Goal: Task Accomplishment & Management: Use online tool/utility

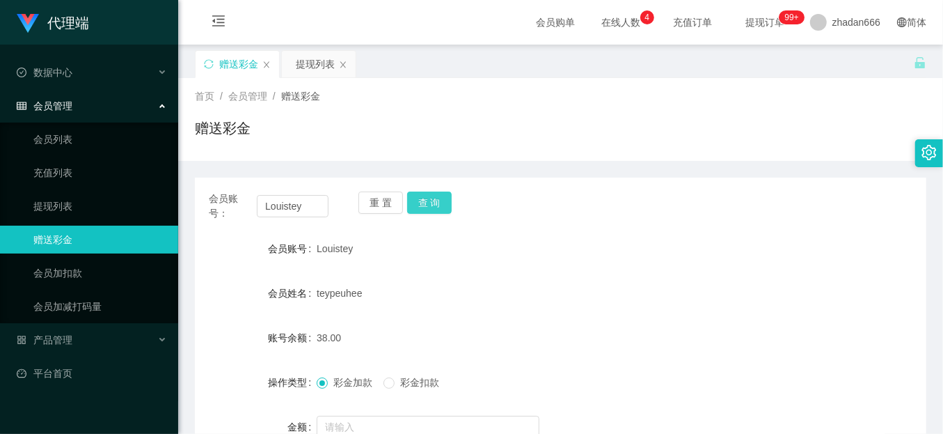
click at [433, 198] on button "查 询" at bounding box center [429, 202] width 45 height 22
click at [300, 215] on input "Louistey" at bounding box center [293, 206] width 72 height 22
click at [300, 212] on input "Louistey" at bounding box center [293, 206] width 72 height 22
paste input "84379214"
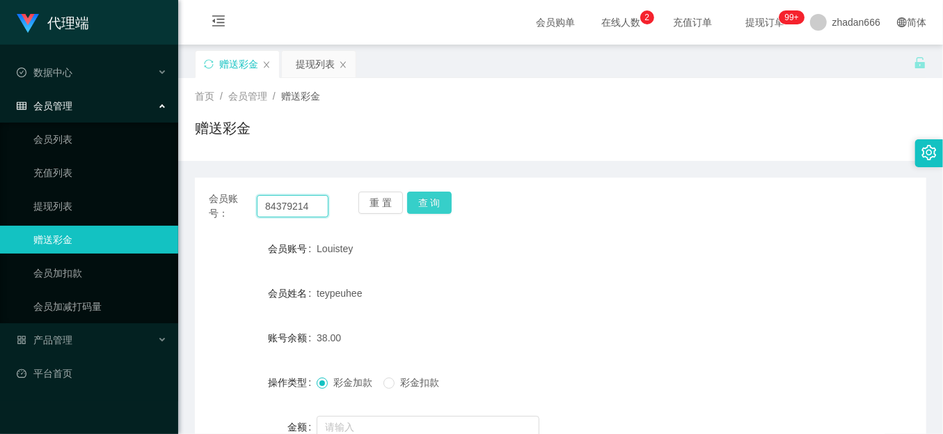
type input "84379214"
click at [443, 198] on button "查 询" at bounding box center [429, 202] width 45 height 22
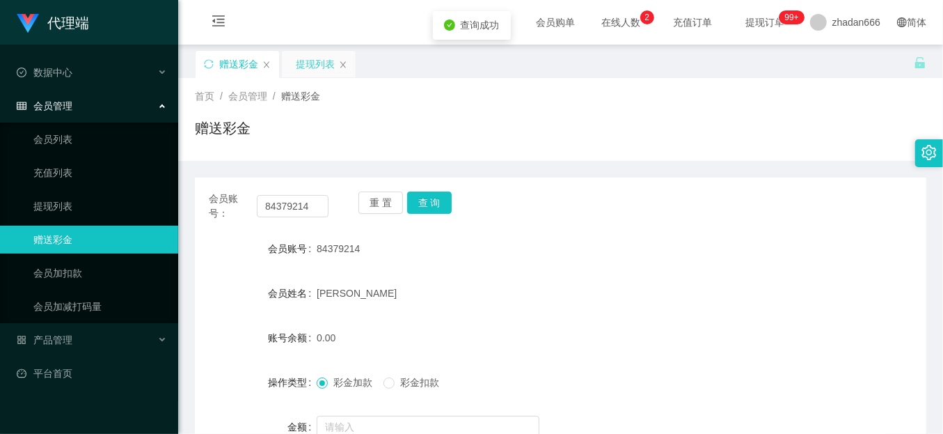
click at [314, 74] on div "提现列表" at bounding box center [315, 64] width 39 height 26
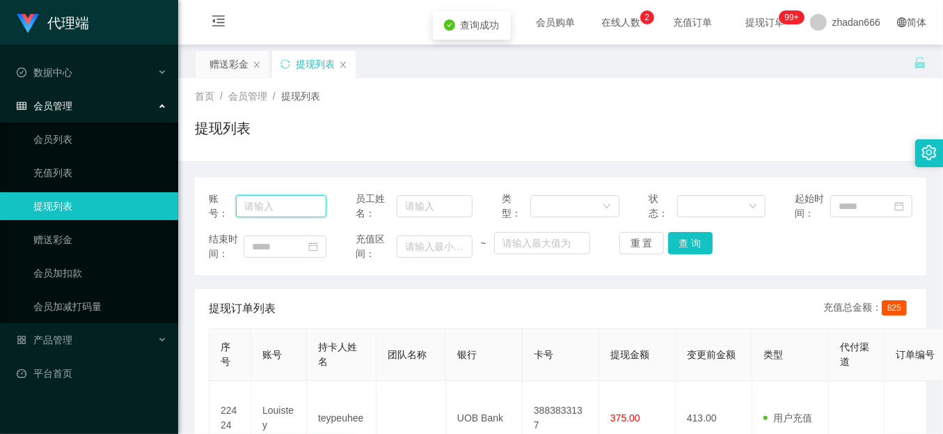
click at [302, 203] on input "text" at bounding box center [281, 206] width 90 height 22
paste input "84379214"
type input "84379214"
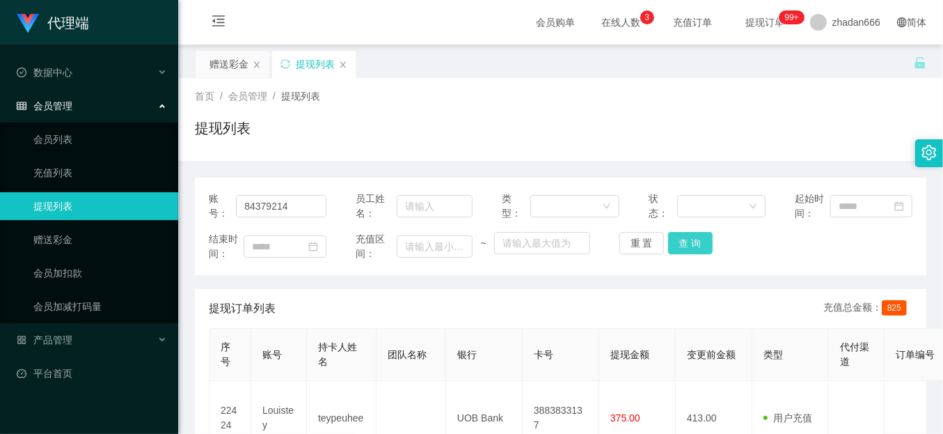
click at [704, 236] on button "查 询" at bounding box center [690, 243] width 45 height 22
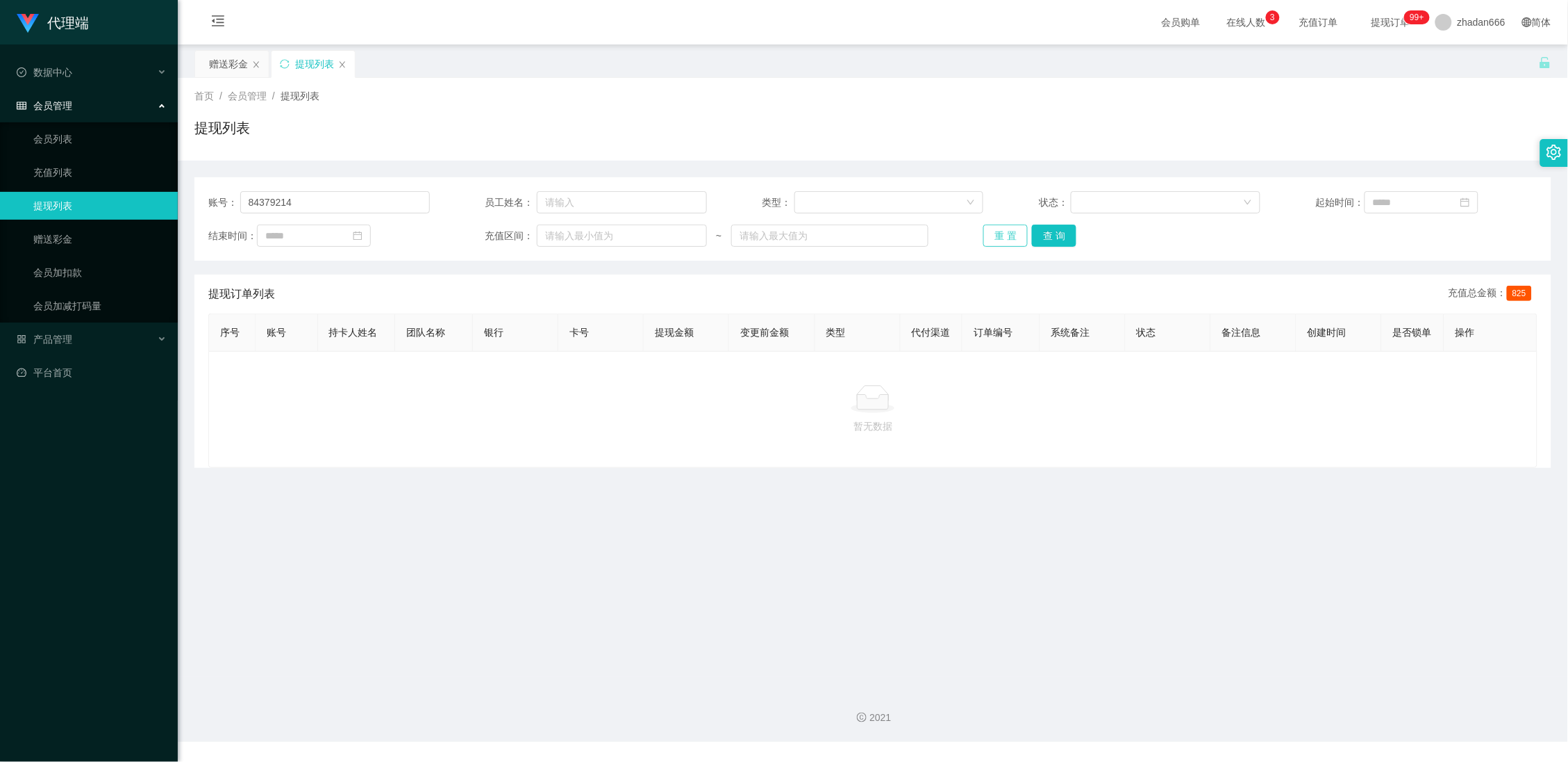
click at [940, 242] on button "重 置" at bounding box center [1005, 236] width 45 height 22
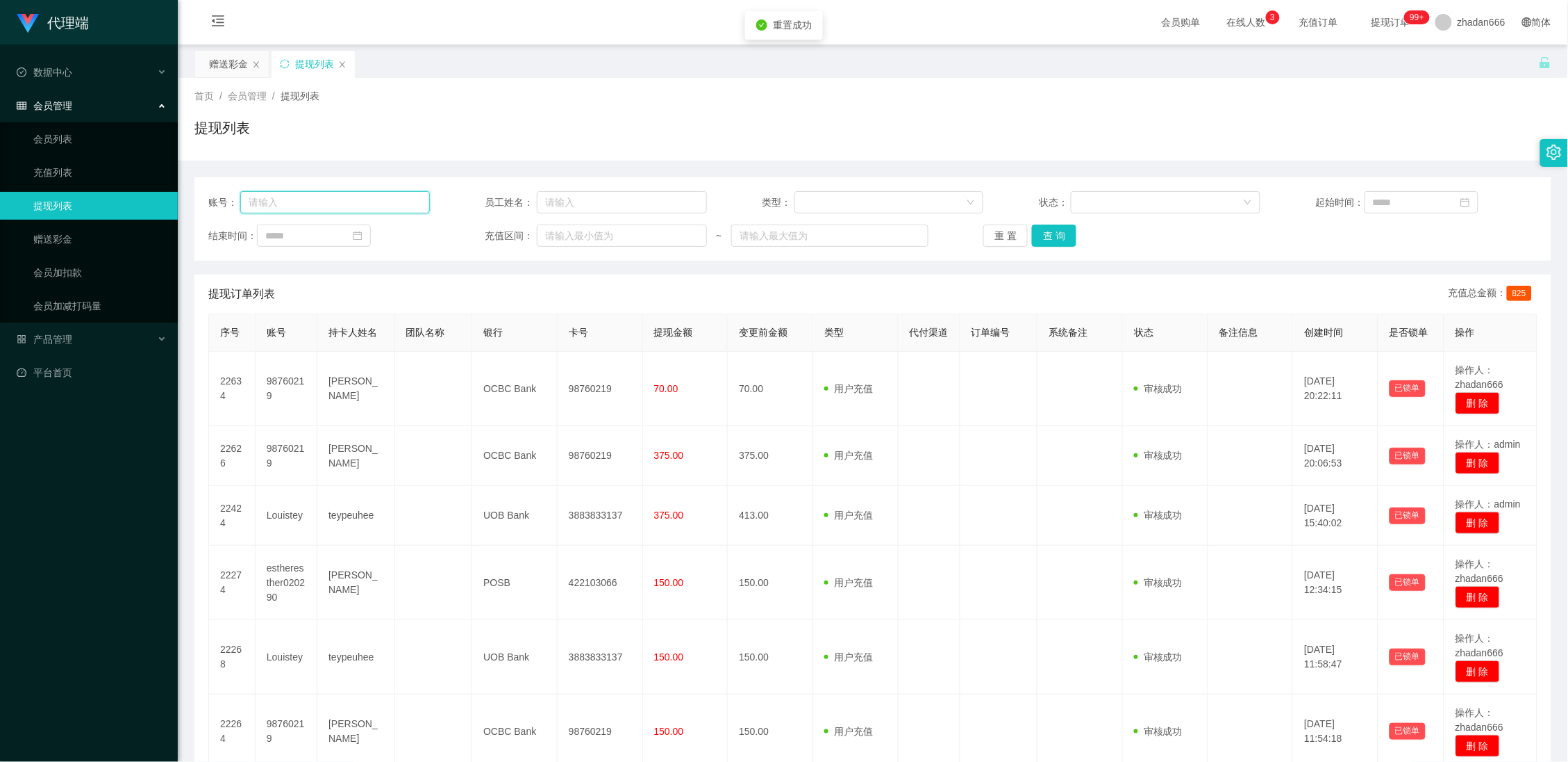
click at [350, 208] on input "text" at bounding box center [335, 202] width 190 height 22
paste input "84379214"
type input "84379214"
click at [940, 241] on button "查 询" at bounding box center [1054, 236] width 45 height 22
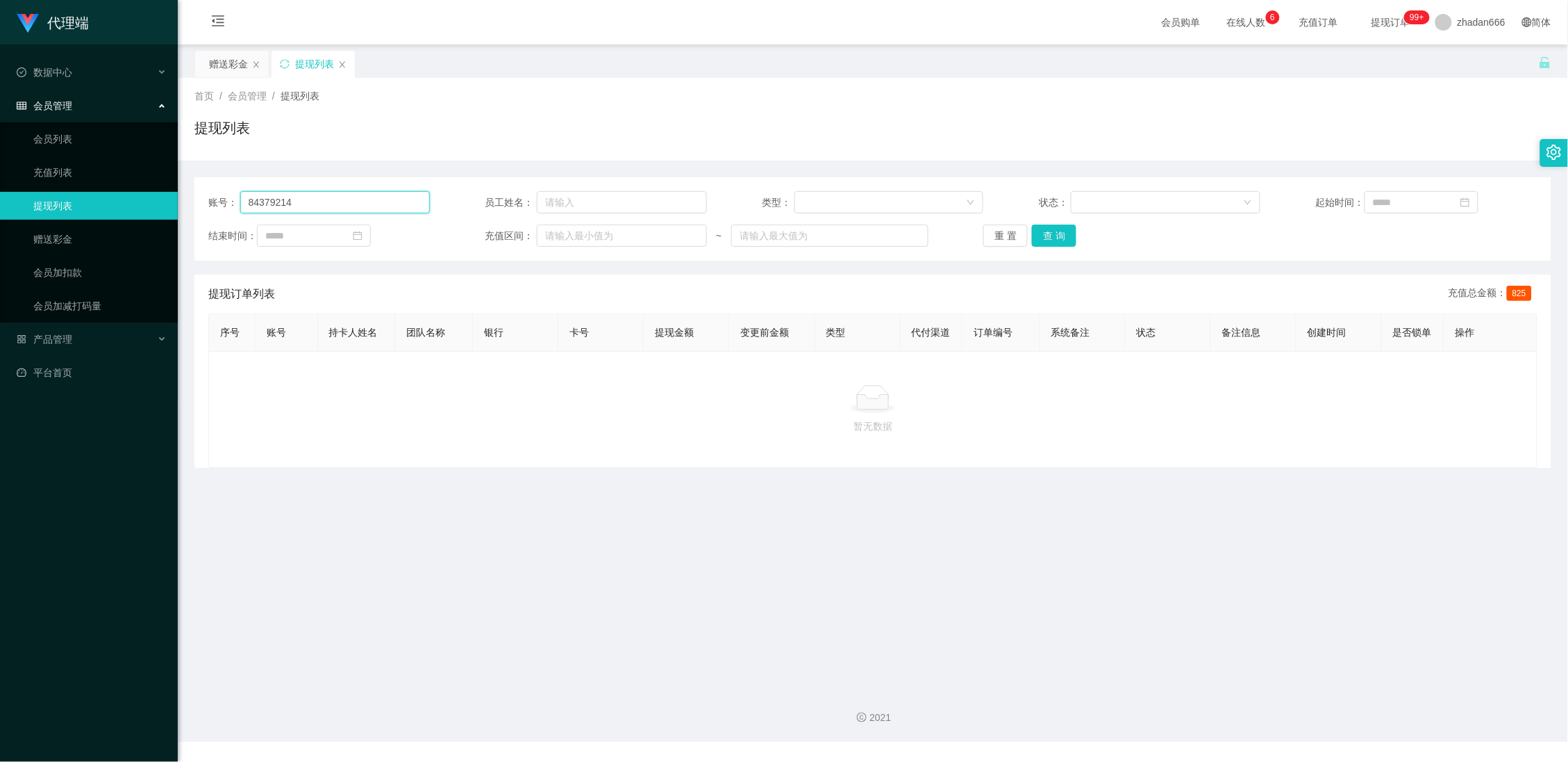
drag, startPoint x: 323, startPoint y: 201, endPoint x: 355, endPoint y: 209, distance: 33.0
click at [322, 201] on input "84379214" at bounding box center [335, 202] width 190 height 22
click at [940, 239] on button "查 询" at bounding box center [1054, 236] width 45 height 22
click at [221, 61] on div "赠送彩金" at bounding box center [228, 64] width 39 height 26
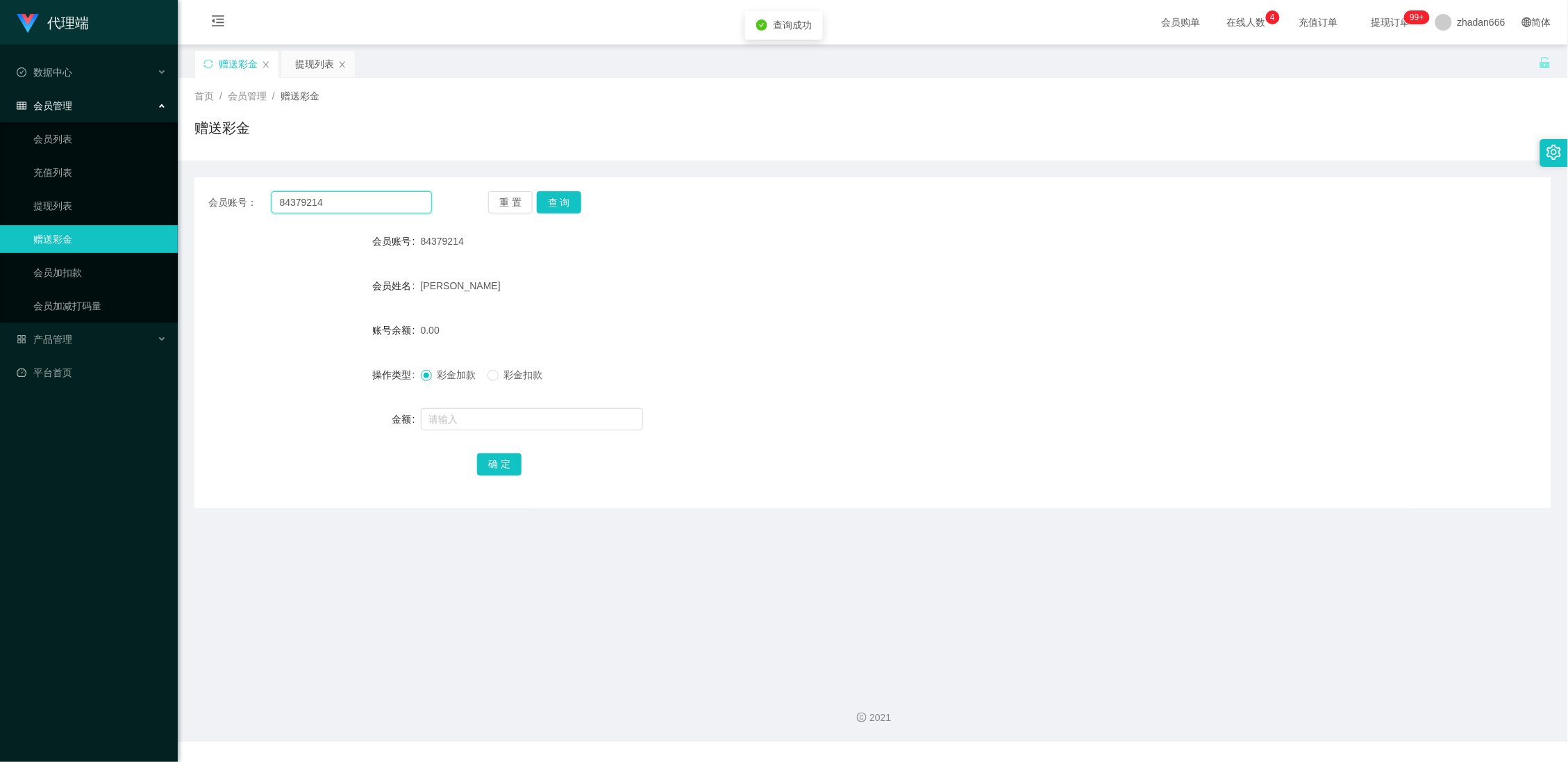
click at [339, 197] on input "84379214" at bounding box center [351, 202] width 161 height 22
click at [549, 196] on button "查 询" at bounding box center [559, 202] width 45 height 22
click at [311, 56] on div "提现列表" at bounding box center [314, 64] width 39 height 26
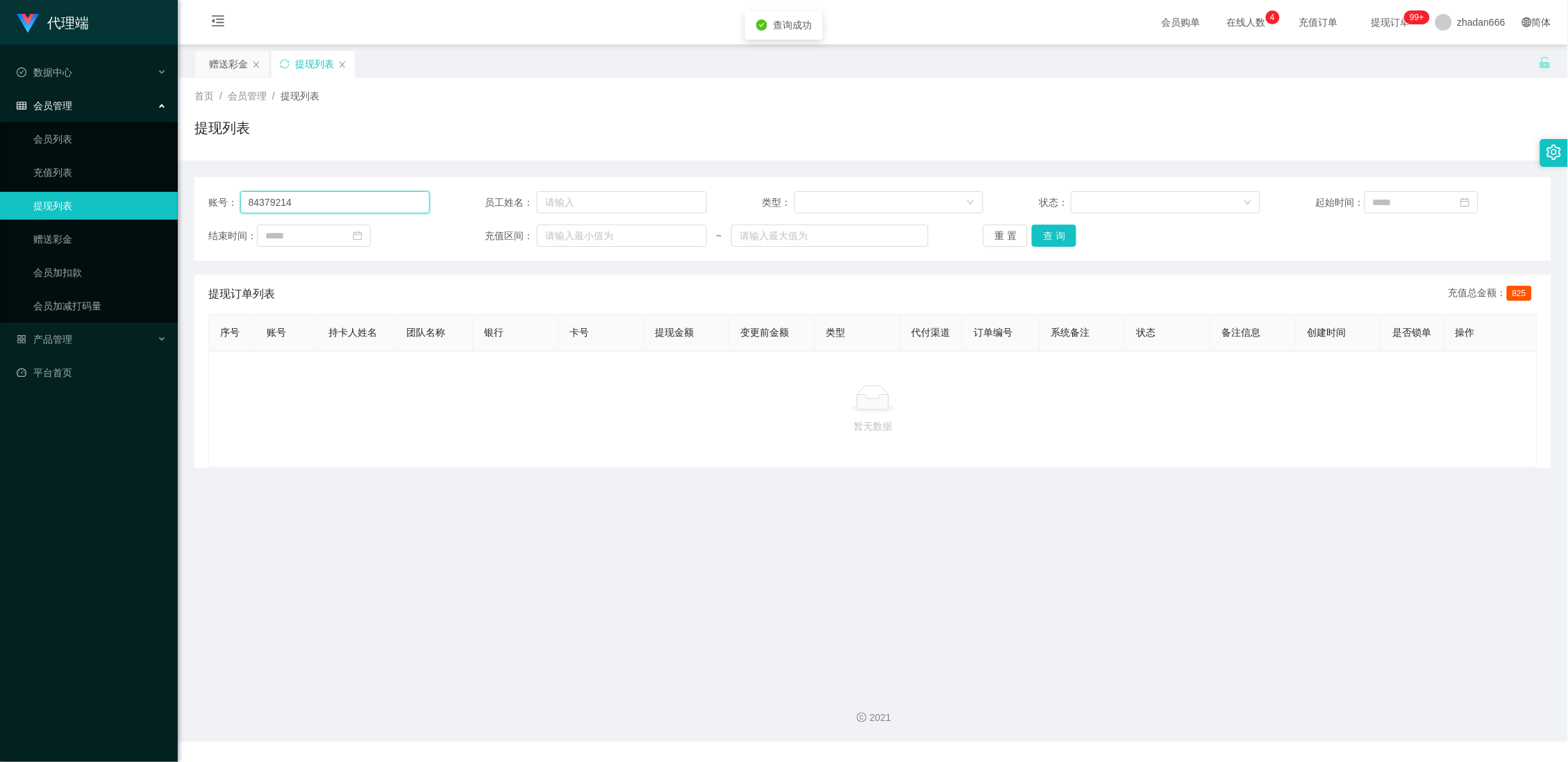
click at [332, 193] on input "84379214" at bounding box center [335, 202] width 190 height 22
click at [940, 232] on button "查 询" at bounding box center [1054, 236] width 45 height 22
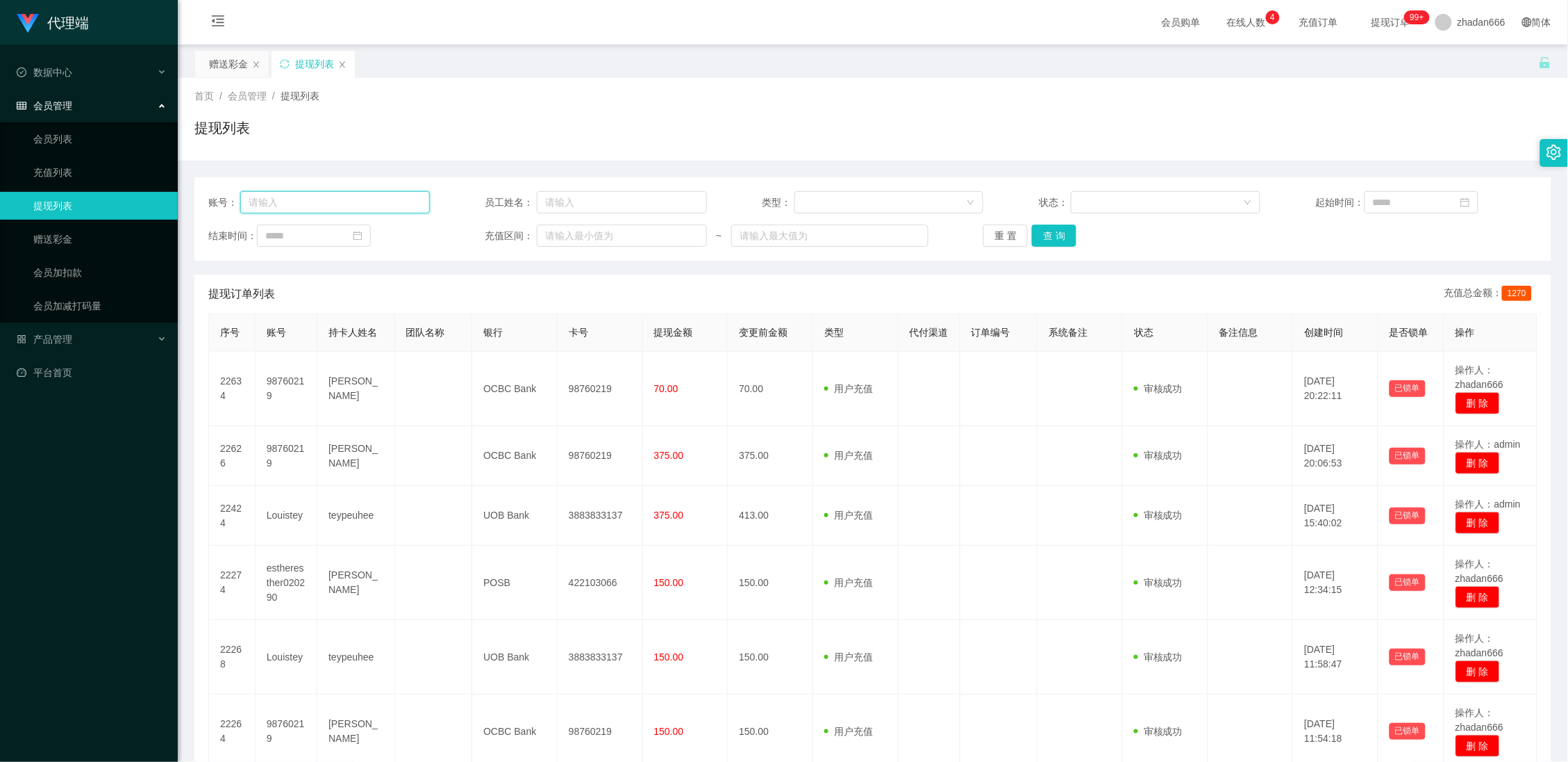
click at [343, 208] on input "text" at bounding box center [335, 202] width 190 height 22
paste input "84379214"
type input "84379214"
click at [1058, 243] on button "查 询" at bounding box center [1054, 236] width 45 height 22
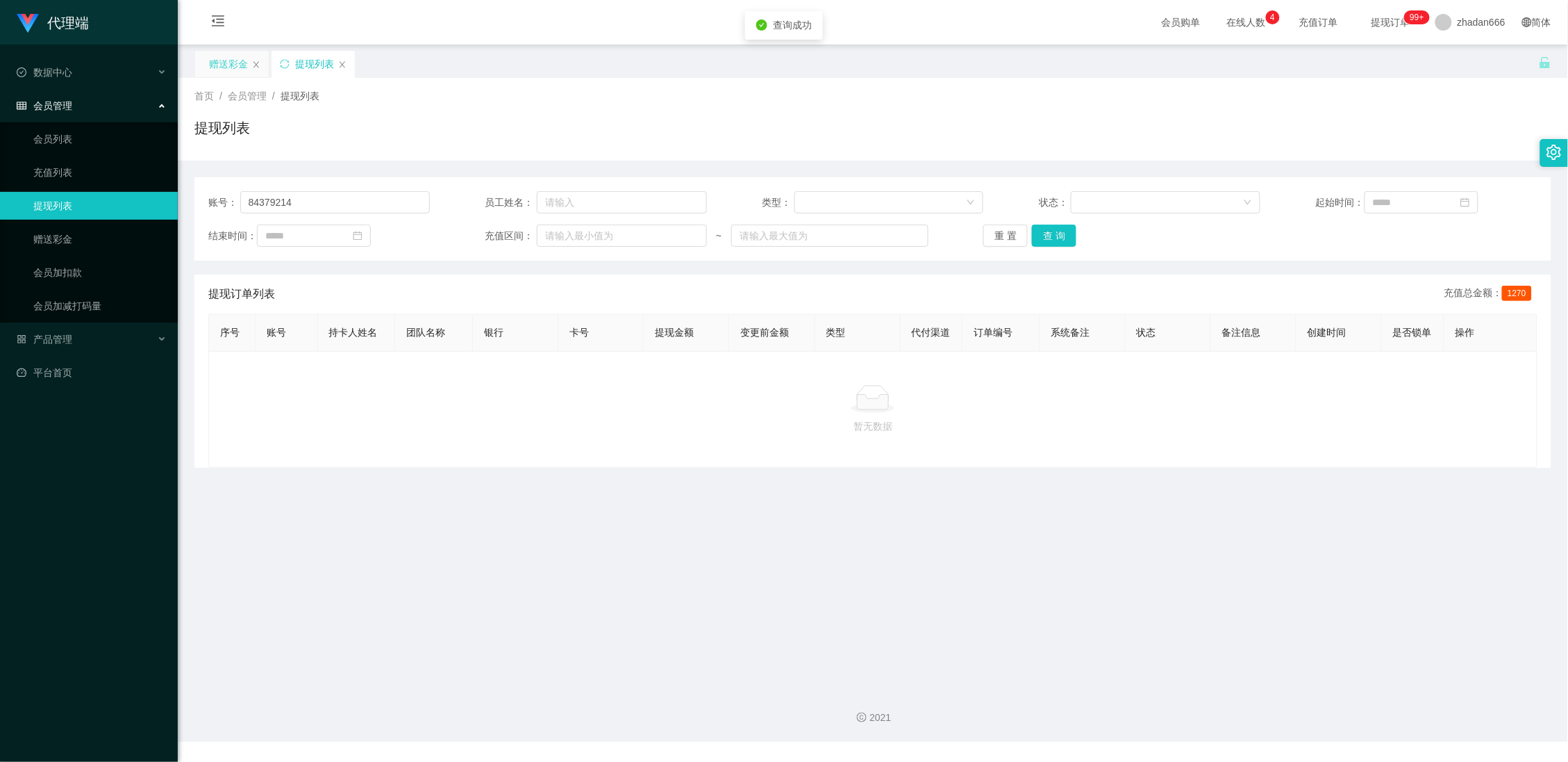
click at [230, 58] on div "赠送彩金" at bounding box center [228, 64] width 39 height 26
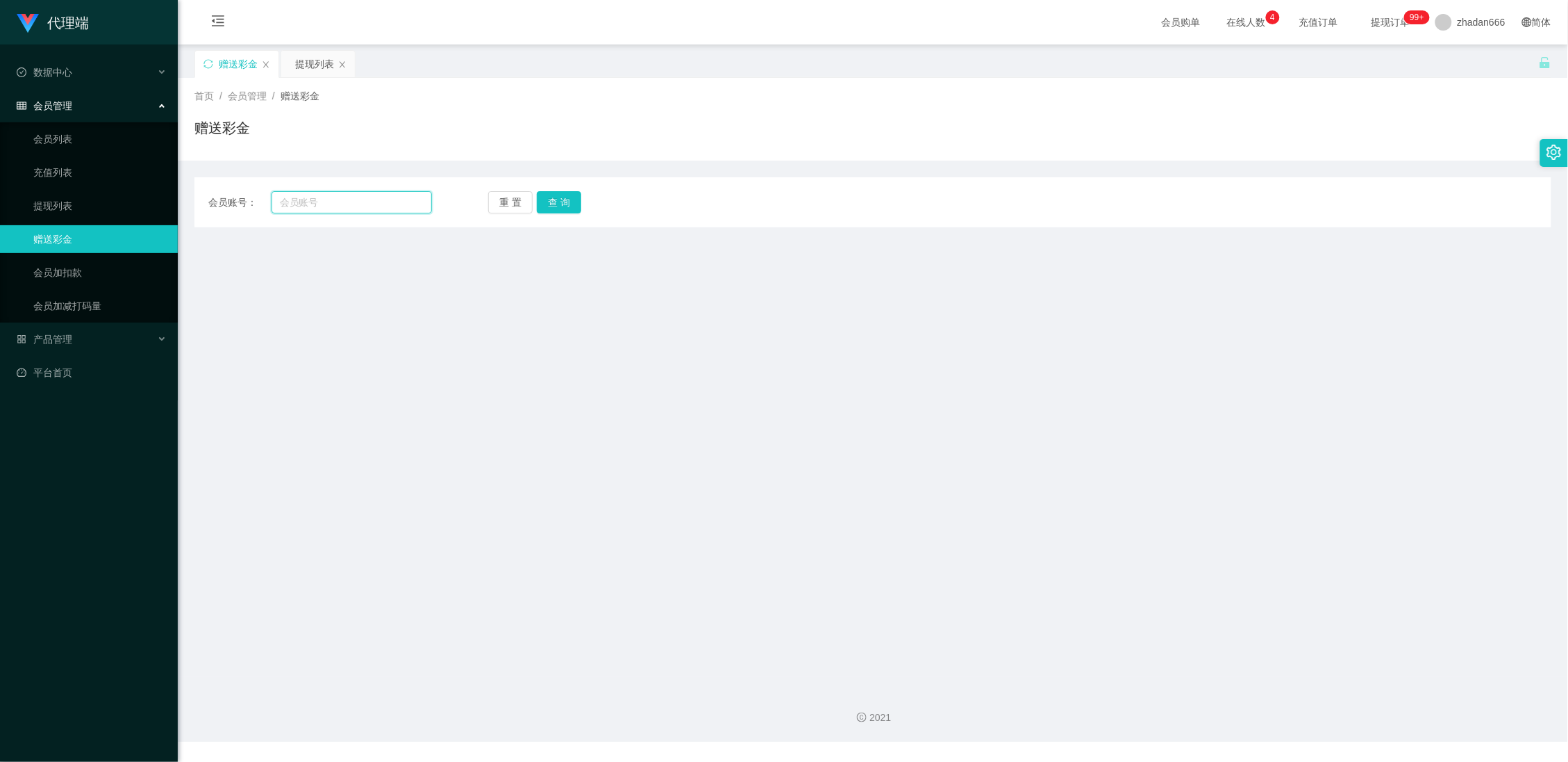
click at [369, 210] on input "text" at bounding box center [351, 202] width 161 height 22
paste input "84379214"
type input "84379214"
click at [576, 201] on button "查 询" at bounding box center [559, 202] width 45 height 22
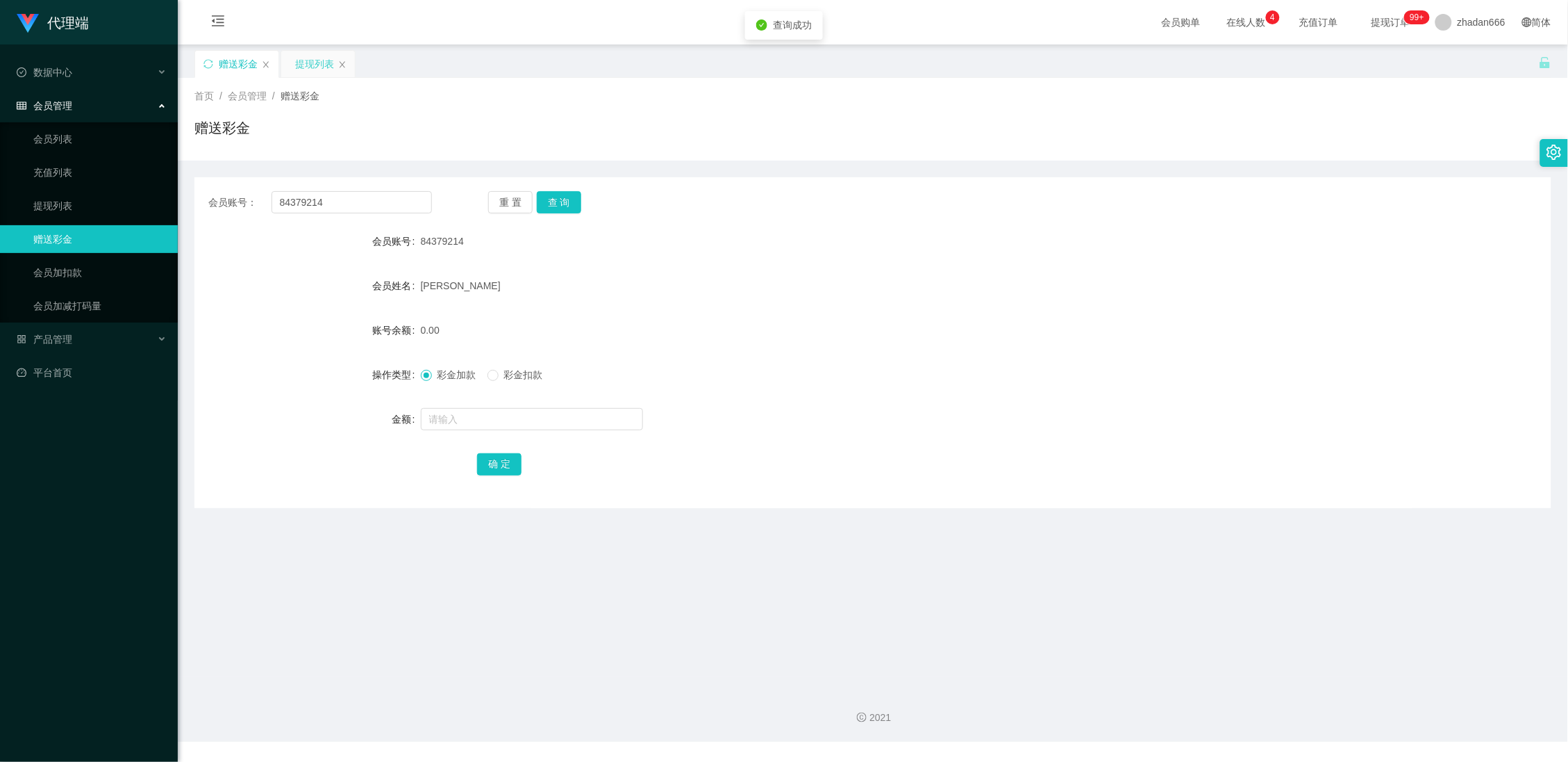
click at [317, 65] on div "提现列表" at bounding box center [314, 64] width 39 height 26
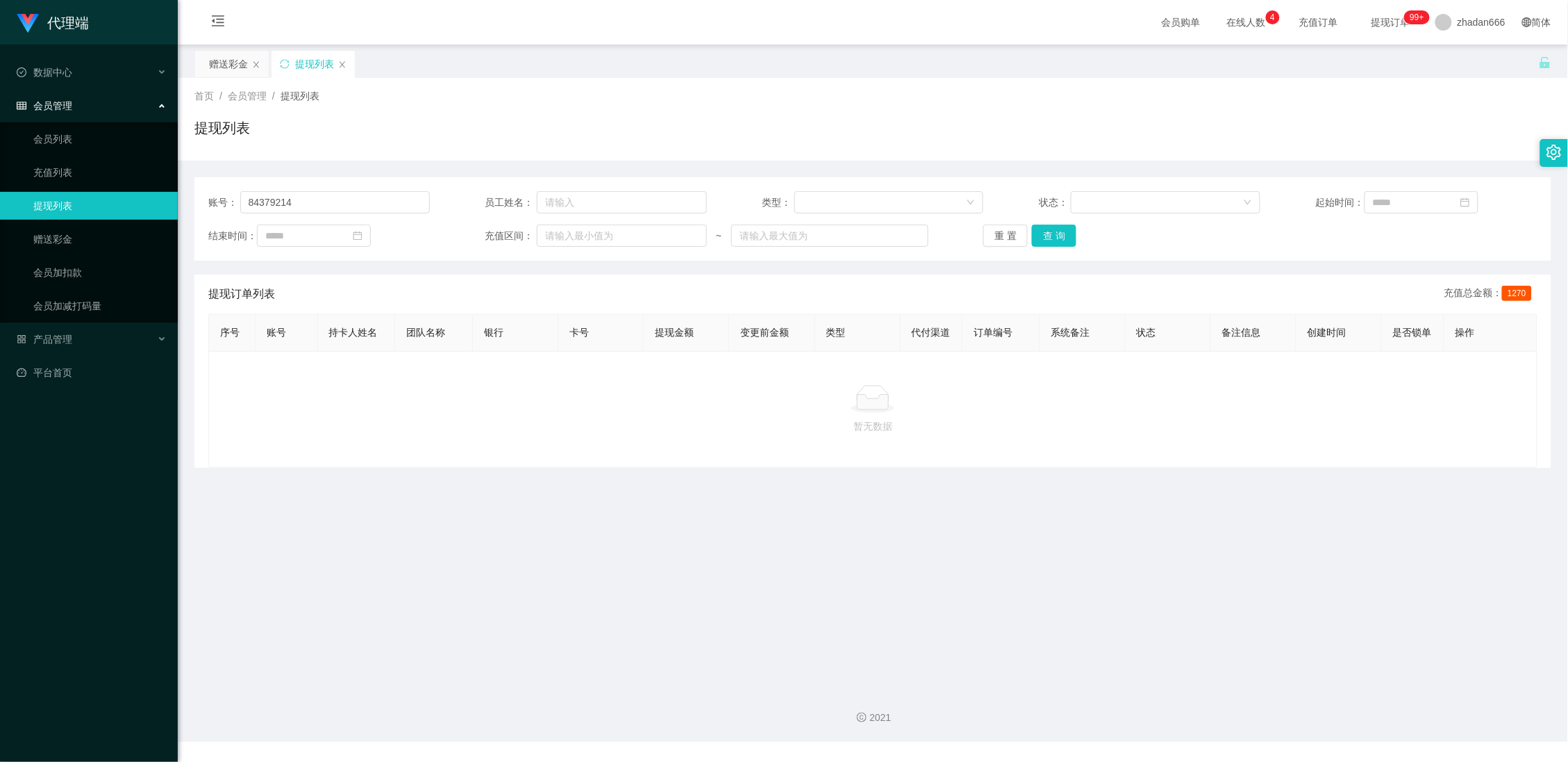
click at [300, 93] on span "提现列表" at bounding box center [299, 95] width 39 height 11
click at [269, 97] on span "会员管理 /" at bounding box center [254, 95] width 53 height 11
click at [267, 97] on span "会员管理 /" at bounding box center [254, 95] width 53 height 11
click at [314, 203] on input "84379214" at bounding box center [335, 202] width 190 height 22
click at [1068, 234] on button "查 询" at bounding box center [1054, 236] width 45 height 22
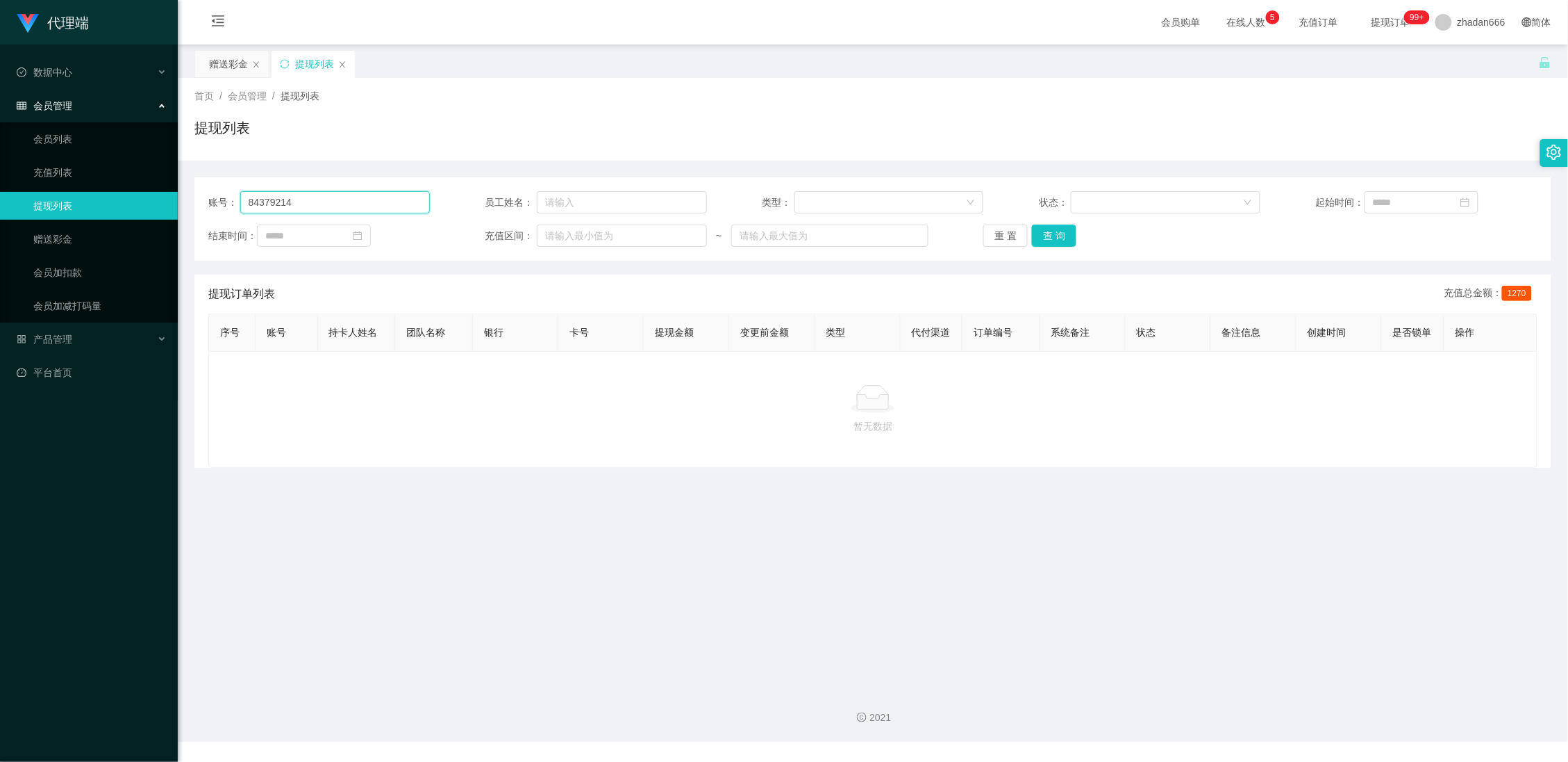
click at [355, 205] on input "84379214" at bounding box center [335, 202] width 190 height 22
click at [1049, 238] on button "查 询" at bounding box center [1054, 236] width 45 height 22
click at [233, 63] on div "赠送彩金" at bounding box center [228, 64] width 39 height 26
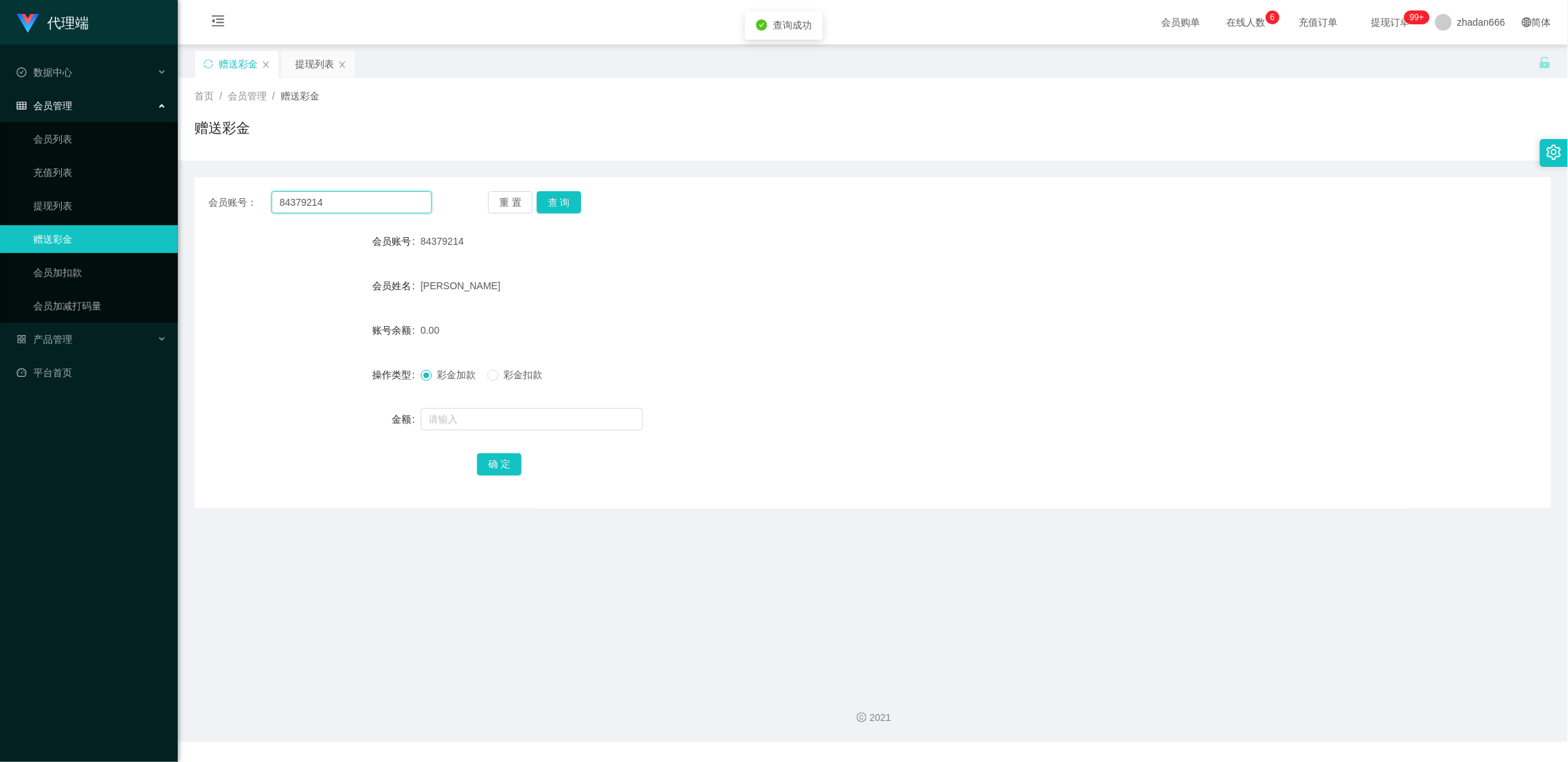
click at [318, 206] on input "84379214" at bounding box center [351, 202] width 161 height 22
click at [554, 198] on button "查 询" at bounding box center [559, 202] width 45 height 22
click at [318, 72] on div "提现列表" at bounding box center [314, 64] width 39 height 26
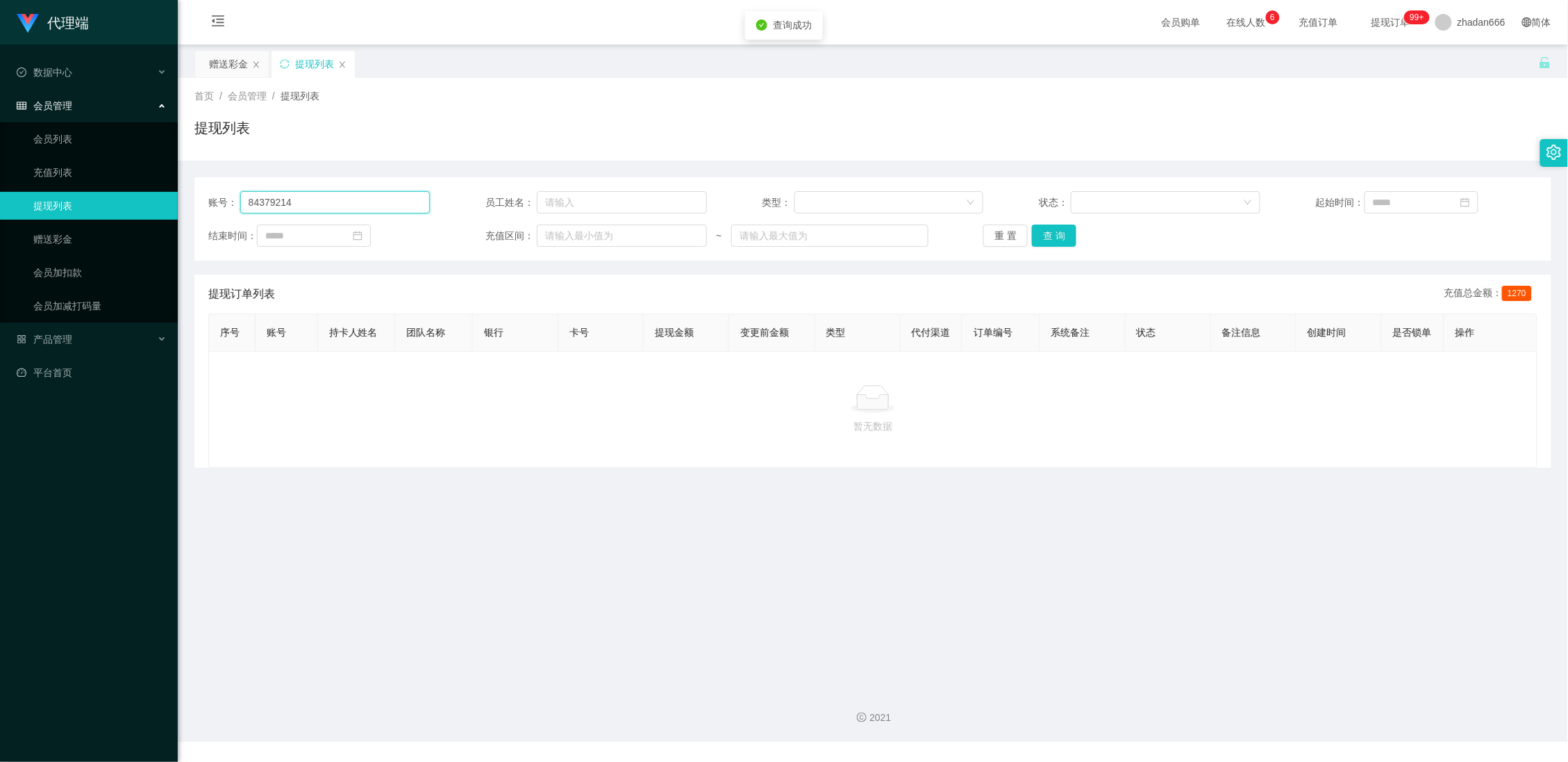
click at [339, 209] on input "84379214" at bounding box center [335, 202] width 190 height 22
click at [1038, 240] on button "查 询" at bounding box center [1054, 236] width 45 height 22
click at [1040, 239] on div "重 置 查 询" at bounding box center [1094, 236] width 222 height 22
click at [1040, 239] on button "查 询" at bounding box center [1062, 236] width 60 height 22
click at [1057, 242] on button "查 询" at bounding box center [1054, 236] width 45 height 22
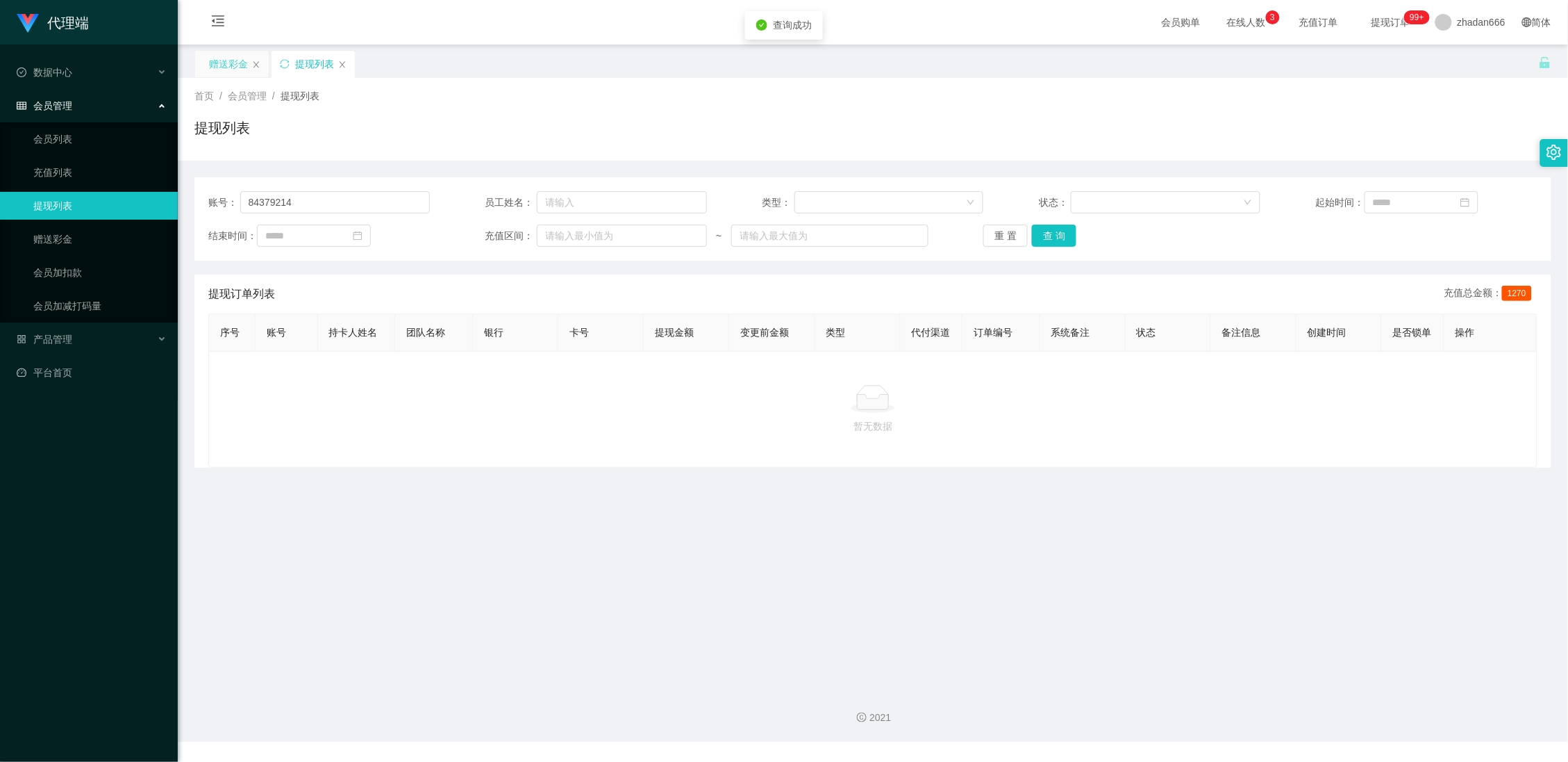
click at [216, 68] on div "赠送彩金" at bounding box center [228, 64] width 39 height 26
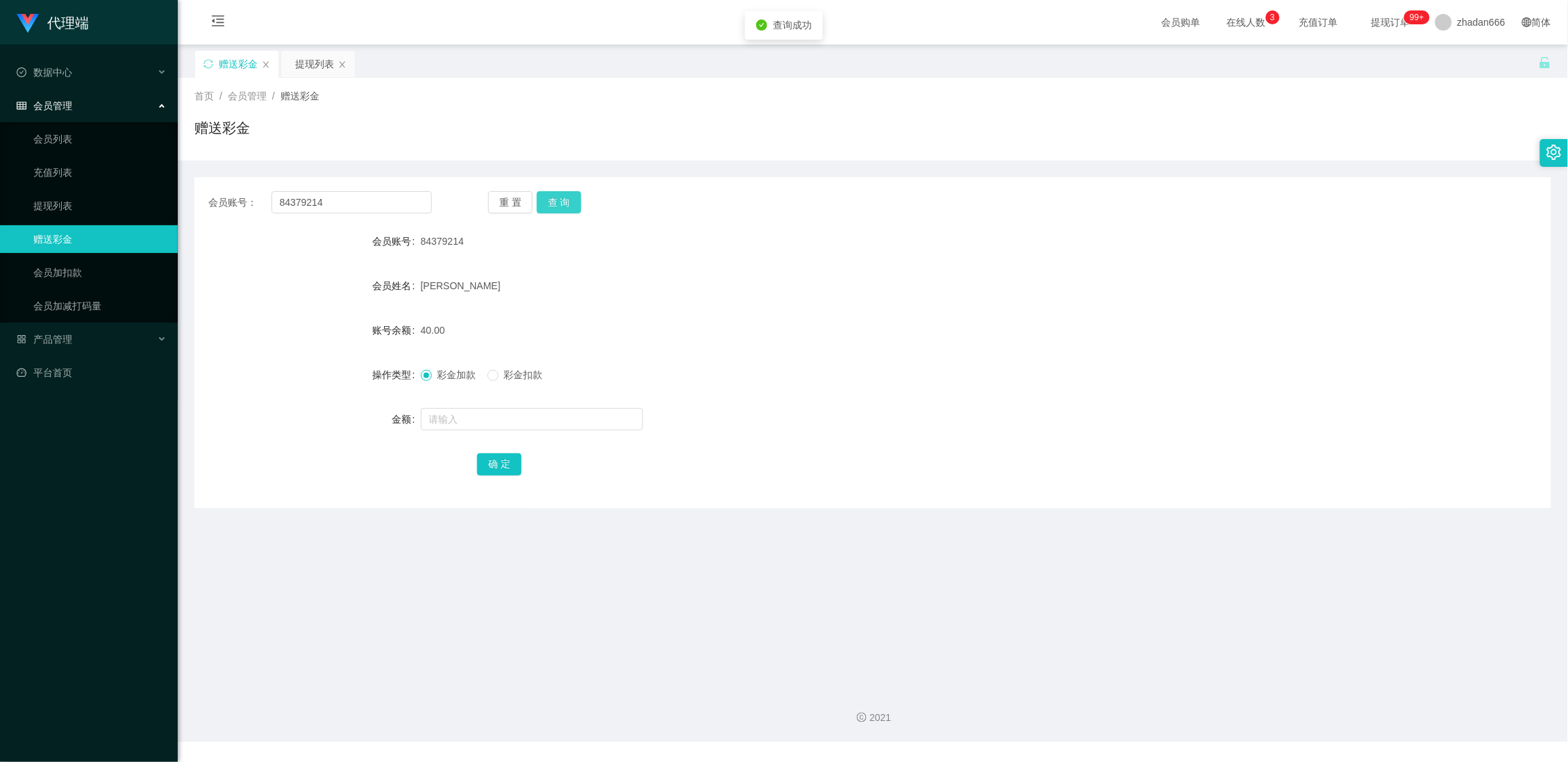
click at [564, 202] on button "查 询" at bounding box center [559, 202] width 45 height 22
